Goal: Navigation & Orientation: Go to known website

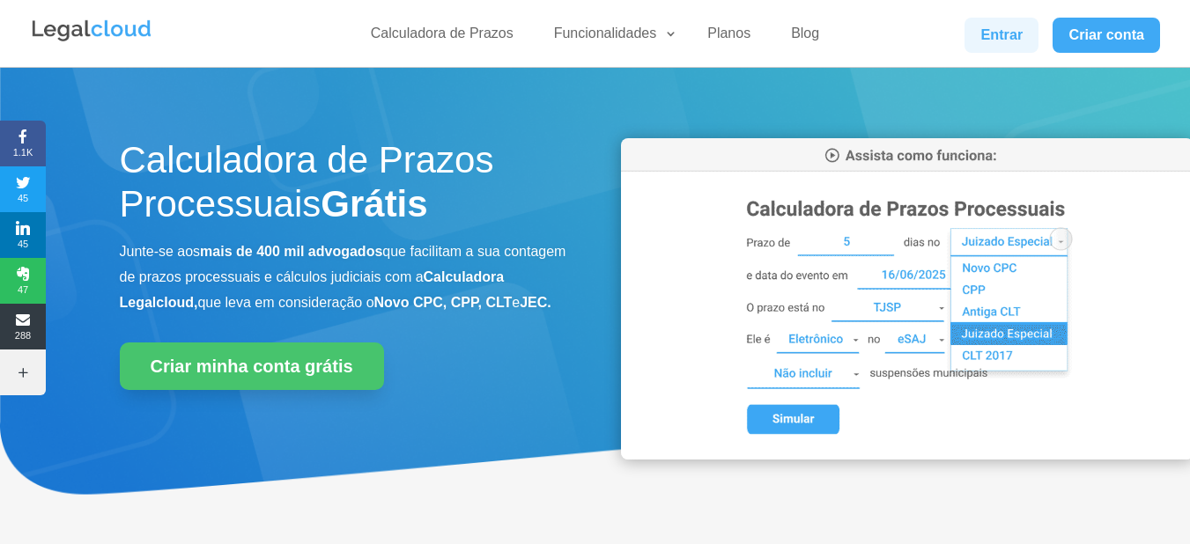
click at [989, 45] on link "Entrar" at bounding box center [1001, 35] width 74 height 35
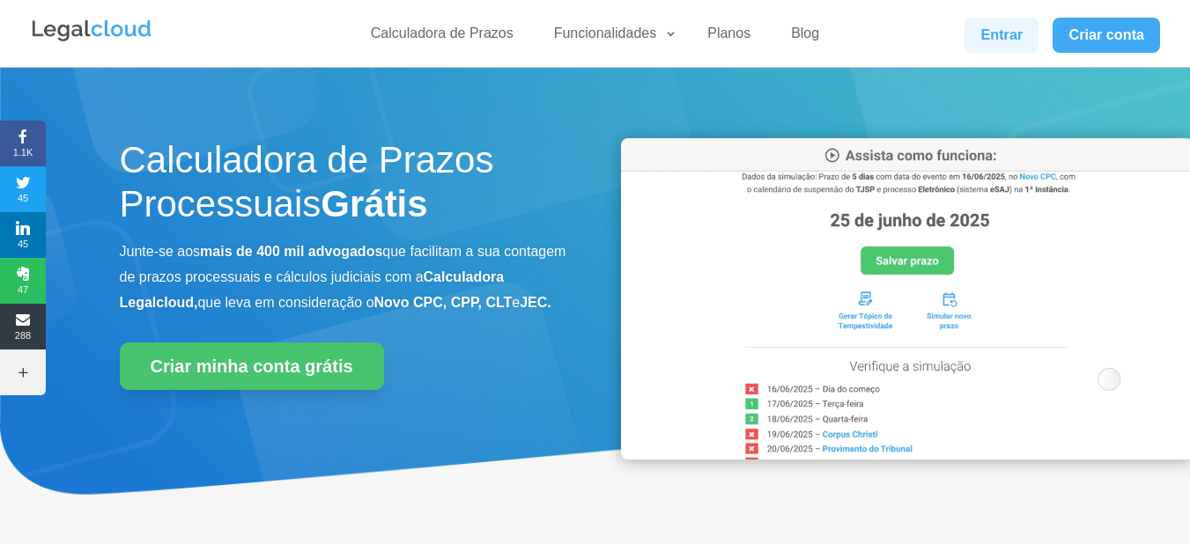
click at [1004, 41] on link "Entrar" at bounding box center [1001, 35] width 74 height 35
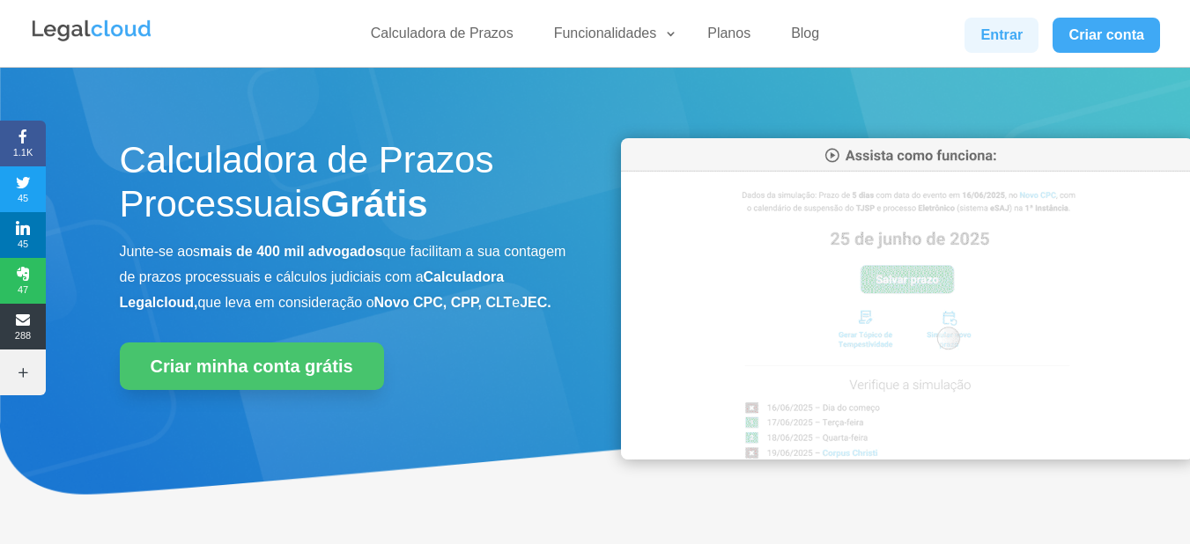
click at [1025, 46] on link "Entrar" at bounding box center [1001, 35] width 74 height 35
